Goal: Use online tool/utility

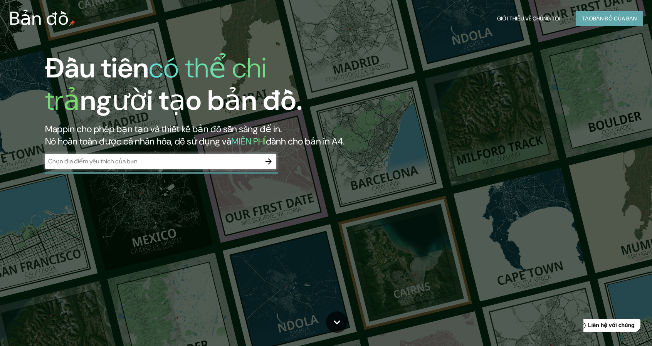
click at [624, 19] on font "bản đồ của bạn" at bounding box center [615, 18] width 44 height 7
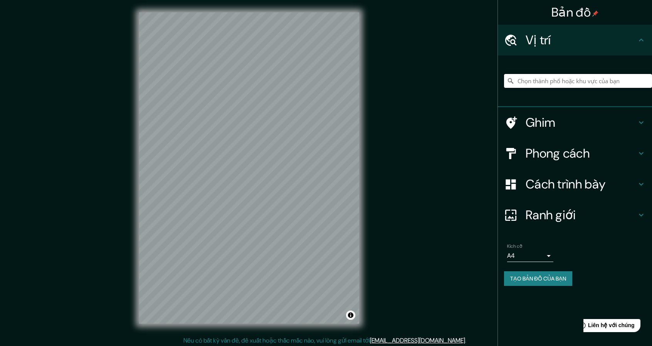
click at [544, 84] on input "Chọn thành phố hoặc khu vực của bạn" at bounding box center [578, 81] width 148 height 14
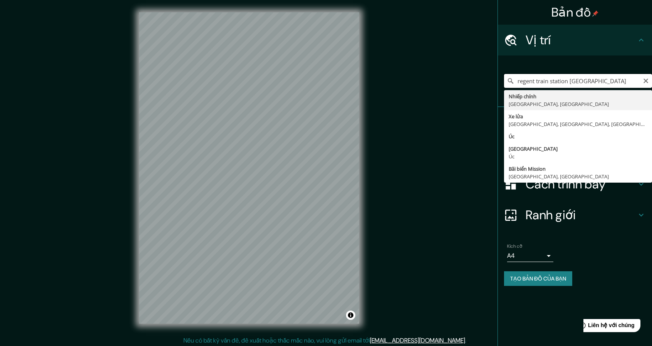
type input "Regent, Bắc Dakota, Hoa Kỳ"
click at [582, 87] on input "Regent, Bắc Dakota, Hoa Kỳ" at bounding box center [578, 81] width 148 height 14
